Goal: Find specific page/section: Find specific page/section

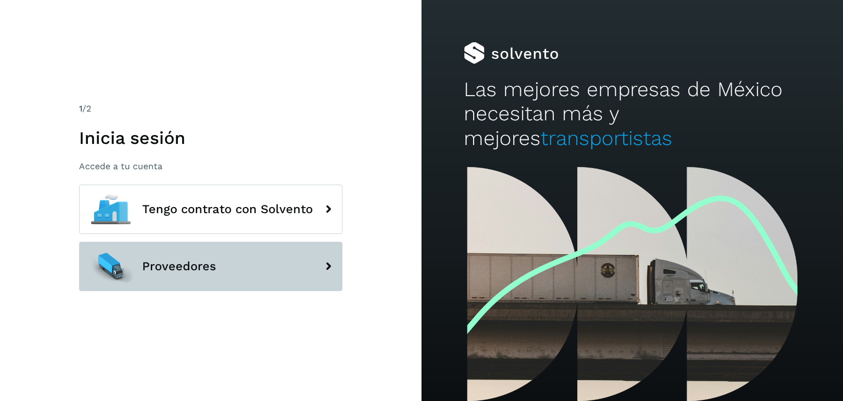
click at [210, 260] on span "Proveedores" at bounding box center [179, 266] width 74 height 13
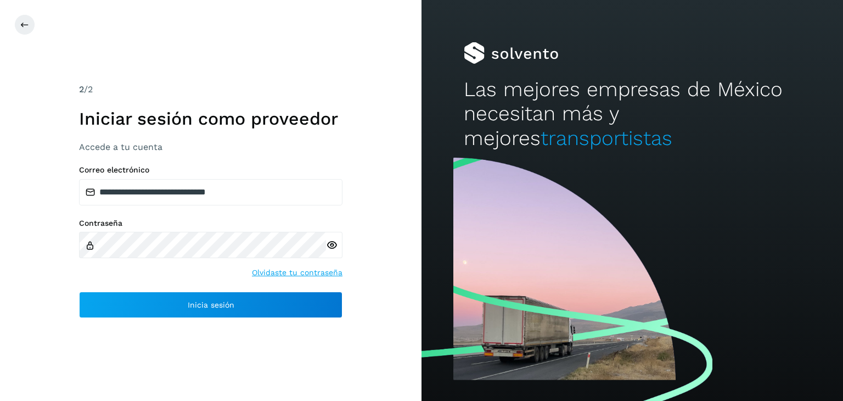
click at [328, 238] on div at bounding box center [334, 245] width 16 height 26
click at [336, 245] on icon at bounding box center [332, 245] width 12 height 12
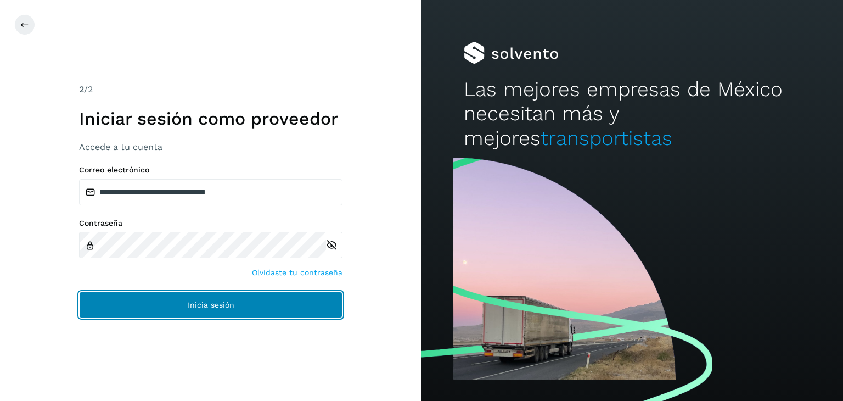
click at [279, 292] on button "Inicia sesión" at bounding box center [211, 305] width 264 height 26
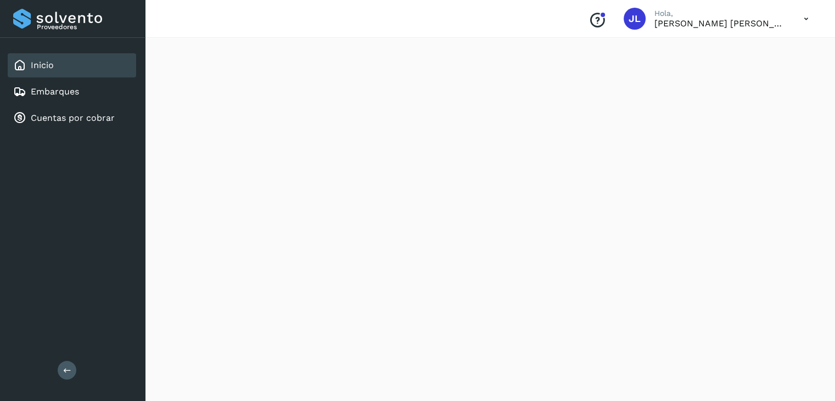
scroll to position [220, 0]
click at [72, 104] on div "Inicio Embarques Cuentas por cobrar" at bounding box center [72, 92] width 145 height 108
click at [70, 113] on link "Cuentas por cobrar" at bounding box center [73, 118] width 84 height 10
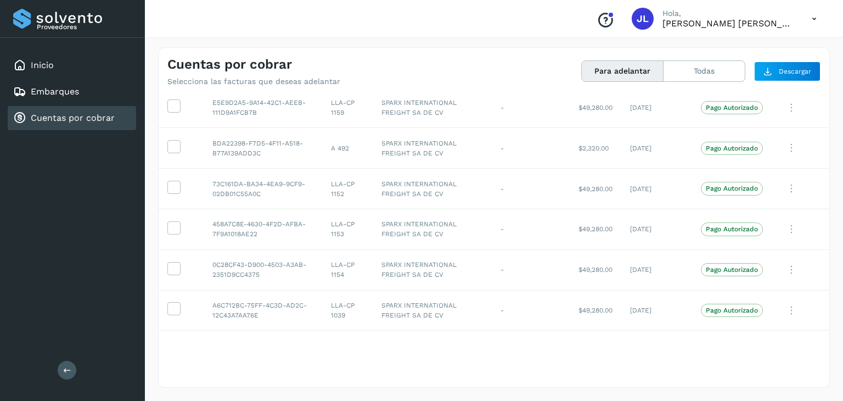
scroll to position [40, 0]
click at [174, 309] on icon at bounding box center [174, 307] width 12 height 12
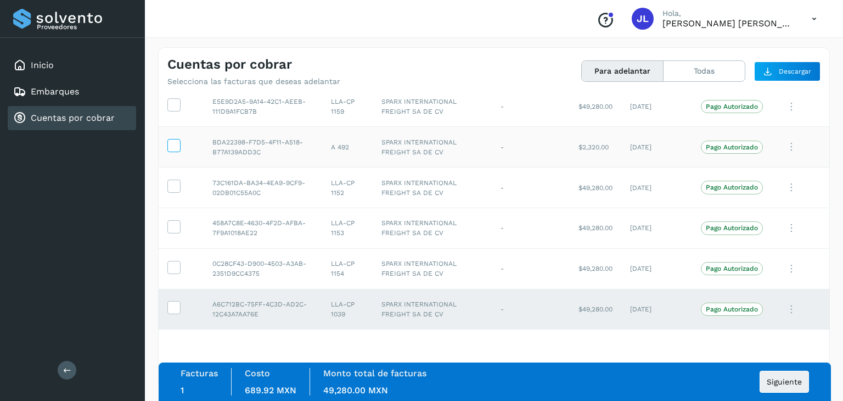
click at [175, 150] on span at bounding box center [174, 148] width 12 height 8
